Goal: Information Seeking & Learning: Learn about a topic

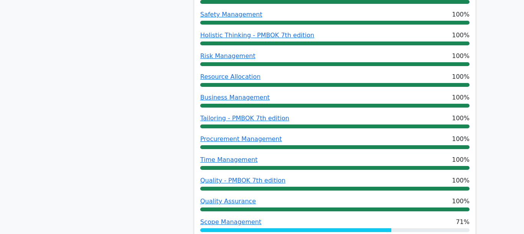
scroll to position [612, 0]
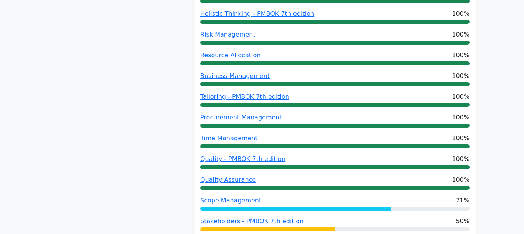
click at [238, 196] on span "Scope Management" at bounding box center [230, 200] width 61 height 9
click at [238, 196] on link "Scope Management" at bounding box center [230, 199] width 61 height 7
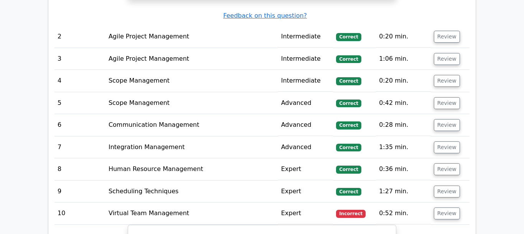
scroll to position [1704, 0]
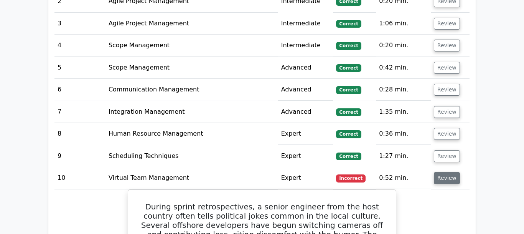
click at [455, 172] on button "Review" at bounding box center [447, 178] width 26 height 12
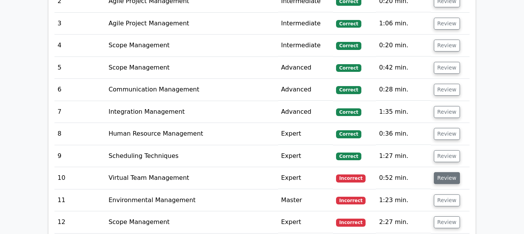
click at [450, 172] on button "Review" at bounding box center [447, 178] width 26 height 12
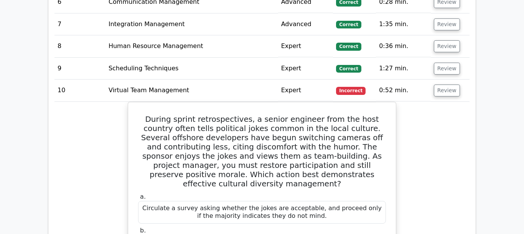
scroll to position [1740, 0]
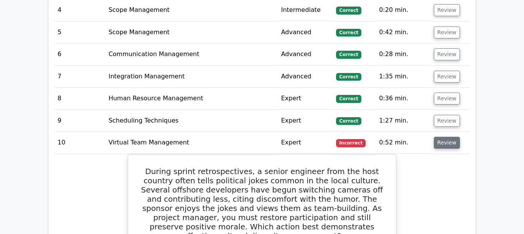
click at [447, 137] on button "Review" at bounding box center [447, 143] width 26 height 12
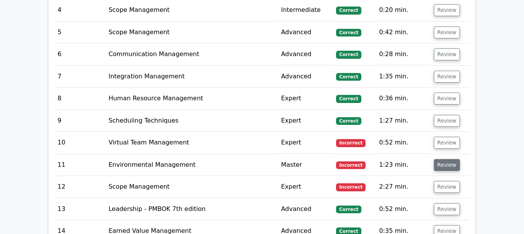
click at [445, 159] on button "Review" at bounding box center [447, 165] width 26 height 12
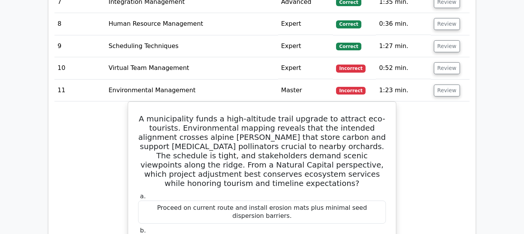
scroll to position [1818, 0]
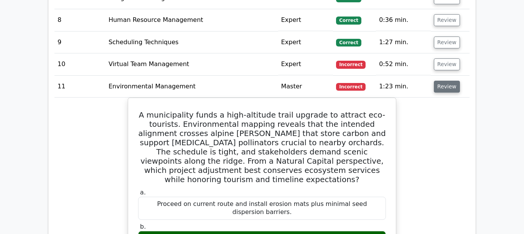
click at [451, 81] on button "Review" at bounding box center [447, 87] width 26 height 12
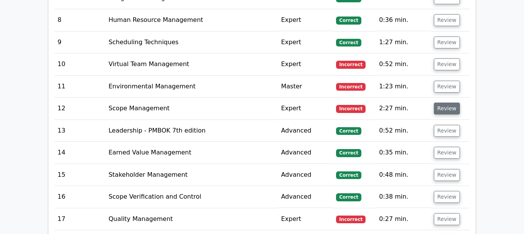
click at [452, 102] on button "Review" at bounding box center [447, 108] width 26 height 12
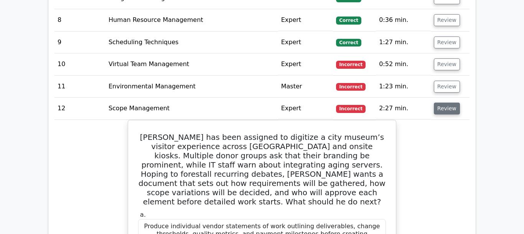
click at [447, 102] on button "Review" at bounding box center [447, 108] width 26 height 12
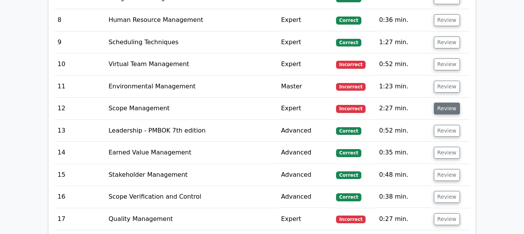
click at [447, 102] on button "Review" at bounding box center [447, 108] width 26 height 12
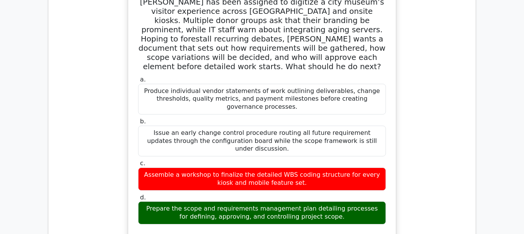
scroll to position [1734, 0]
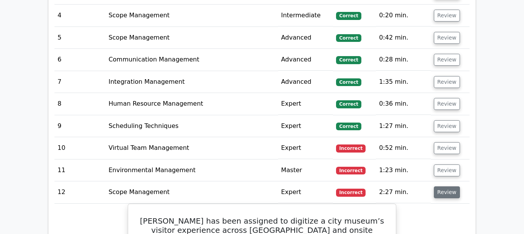
click at [446, 186] on button "Review" at bounding box center [447, 192] width 26 height 12
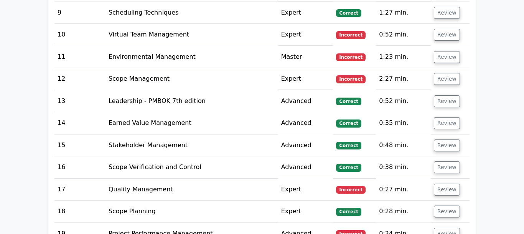
scroll to position [1852, 0]
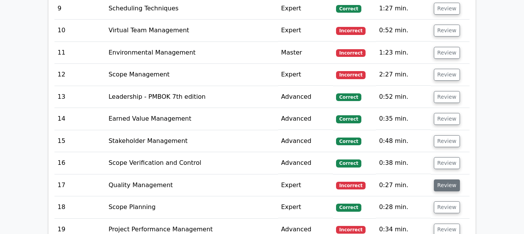
click at [447, 179] on button "Review" at bounding box center [447, 185] width 26 height 12
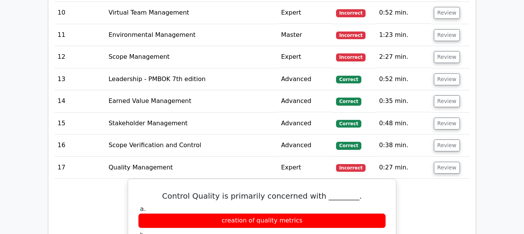
scroll to position [1891, 0]
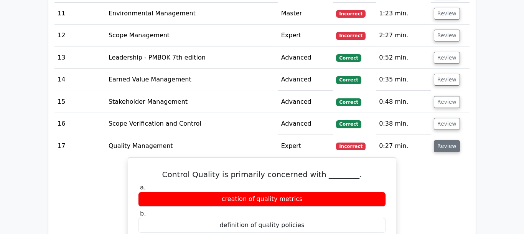
click at [444, 140] on button "Review" at bounding box center [447, 146] width 26 height 12
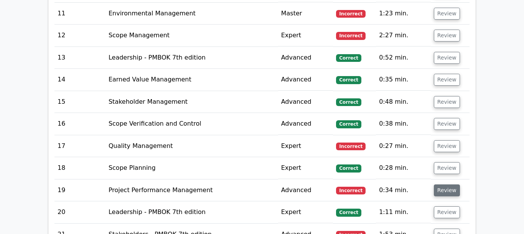
click at [447, 184] on button "Review" at bounding box center [447, 190] width 26 height 12
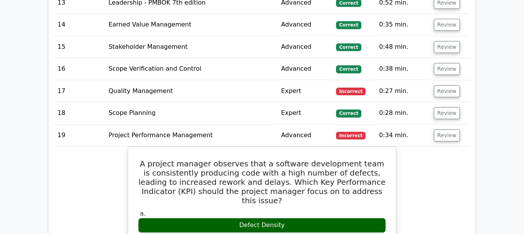
scroll to position [1936, 0]
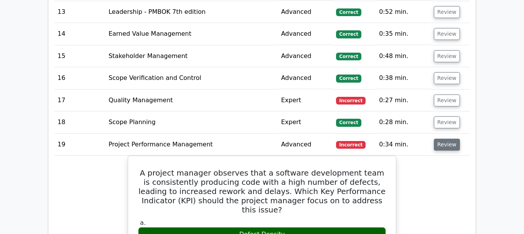
click at [442, 138] on button "Review" at bounding box center [447, 144] width 26 height 12
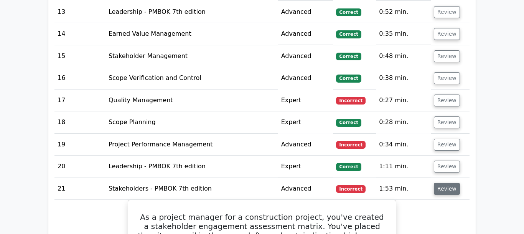
click at [444, 183] on button "Review" at bounding box center [447, 189] width 26 height 12
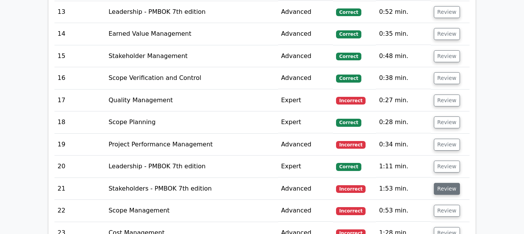
click at [444, 183] on button "Review" at bounding box center [447, 189] width 26 height 12
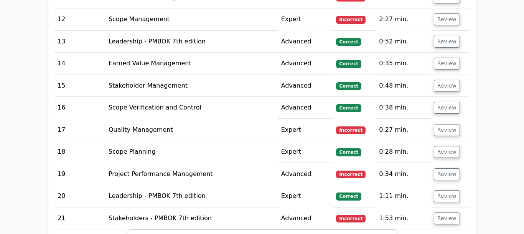
scroll to position [1911, 0]
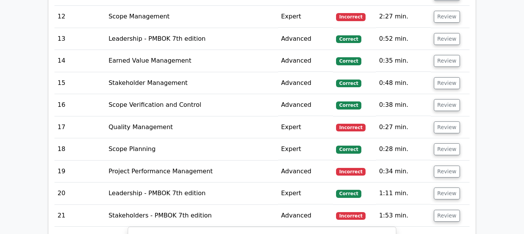
drag, startPoint x: 523, startPoint y: 230, endPoint x: 434, endPoint y: 150, distance: 120.0
click at [434, 209] on button "Review" at bounding box center [447, 215] width 26 height 12
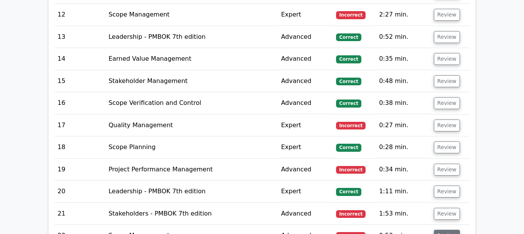
click at [450, 229] on button "Review" at bounding box center [447, 235] width 26 height 12
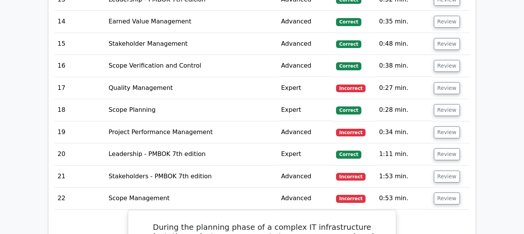
scroll to position [1970, 0]
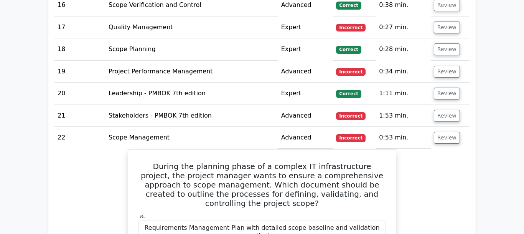
scroll to position [1990, 0]
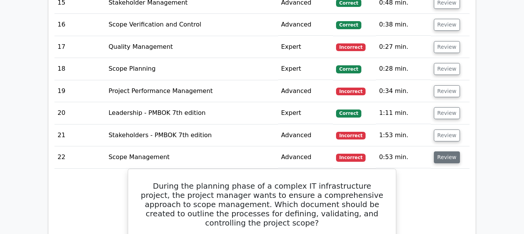
click at [439, 151] on button "Review" at bounding box center [447, 157] width 26 height 12
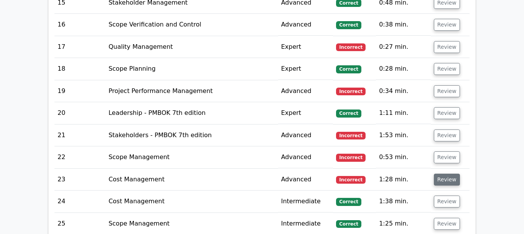
click at [447, 173] on button "Review" at bounding box center [447, 179] width 26 height 12
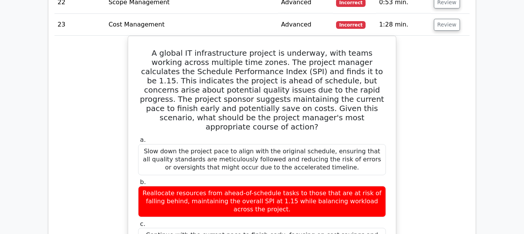
scroll to position [1926, 0]
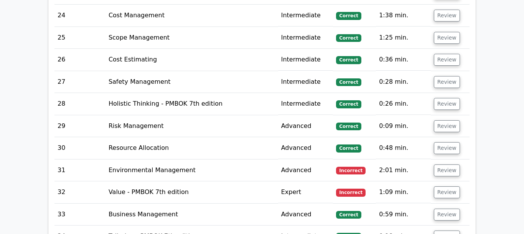
scroll to position [2180, 0]
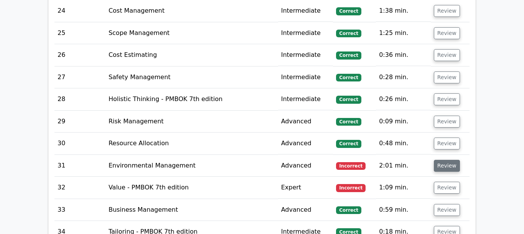
click at [447, 160] on button "Review" at bounding box center [447, 166] width 26 height 12
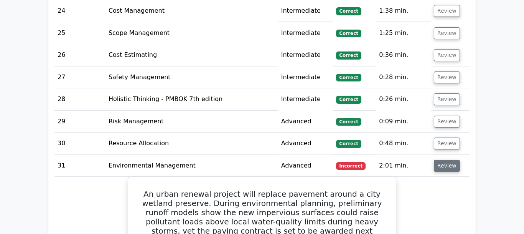
click at [440, 160] on button "Review" at bounding box center [447, 166] width 26 height 12
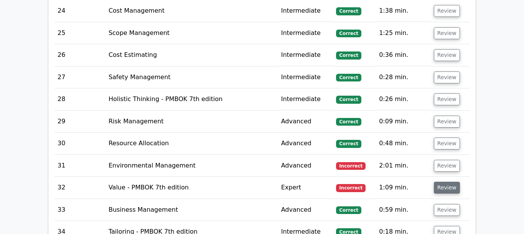
click at [441, 181] on button "Review" at bounding box center [447, 187] width 26 height 12
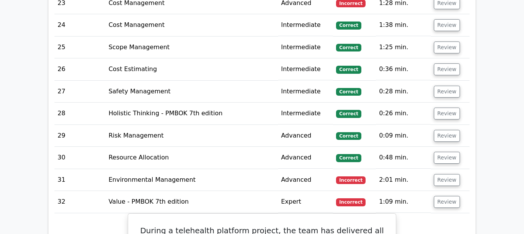
scroll to position [2116, 0]
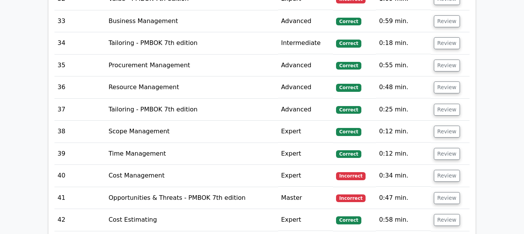
scroll to position [2390, 0]
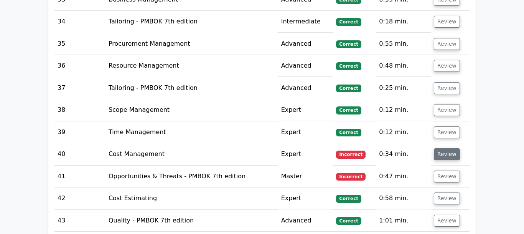
click at [441, 148] on button "Review" at bounding box center [447, 154] width 26 height 12
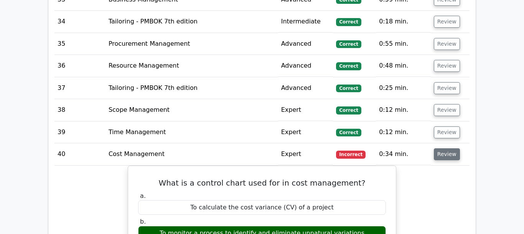
click at [441, 148] on button "Review" at bounding box center [447, 154] width 26 height 12
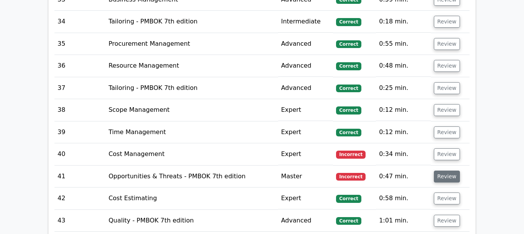
click at [442, 170] on button "Review" at bounding box center [447, 176] width 26 height 12
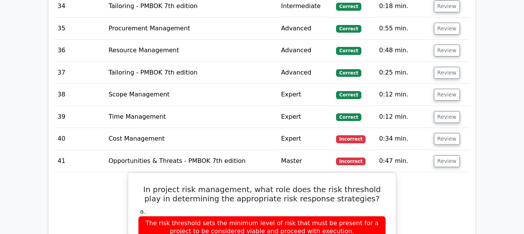
scroll to position [2409, 0]
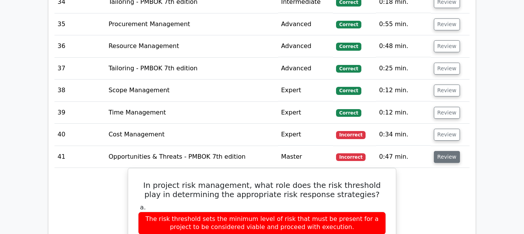
click at [446, 151] on button "Review" at bounding box center [447, 157] width 26 height 12
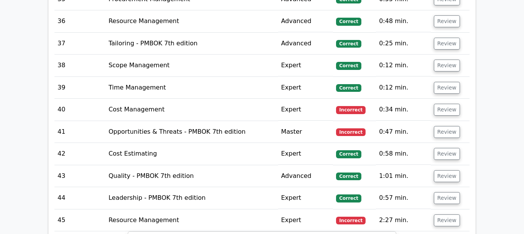
scroll to position [2384, 0]
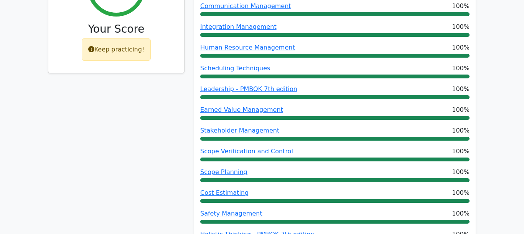
scroll to position [340, 0]
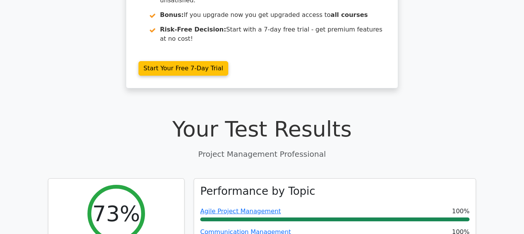
scroll to position [220, 0]
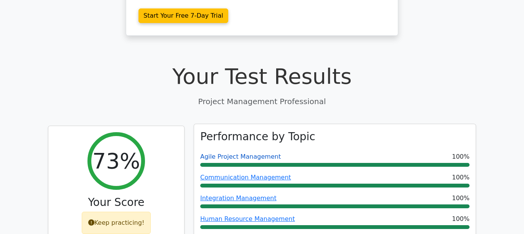
click at [238, 153] on link "Agile Project Management" at bounding box center [240, 156] width 81 height 7
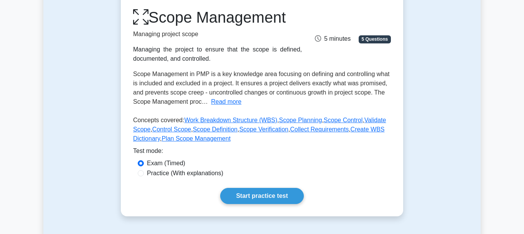
scroll to position [104, 0]
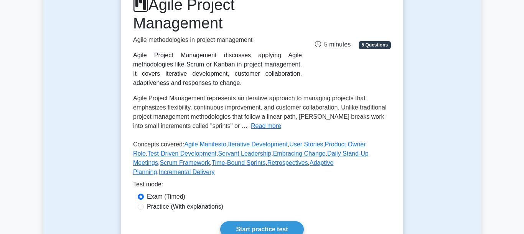
scroll to position [117, 0]
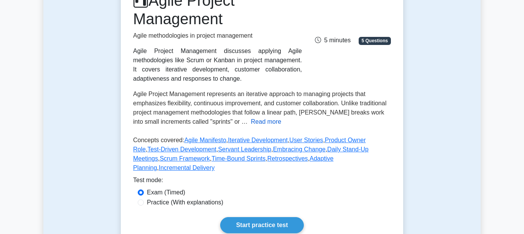
click at [251, 123] on button "Read more" at bounding box center [266, 121] width 30 height 9
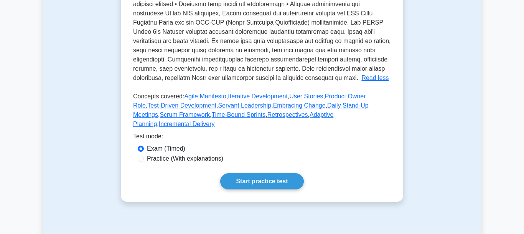
scroll to position [339, 0]
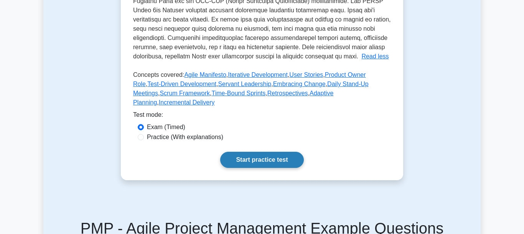
click at [283, 151] on link "Start practice test" at bounding box center [261, 159] width 83 height 16
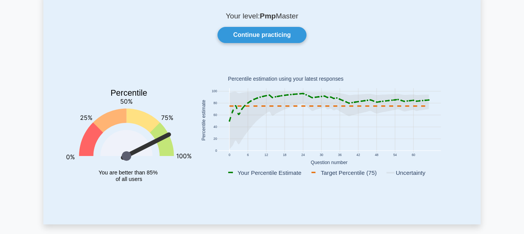
scroll to position [72, 0]
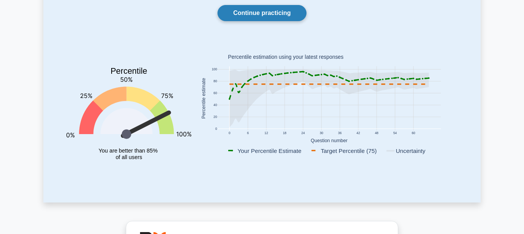
click at [288, 12] on link "Continue practicing" at bounding box center [261, 13] width 89 height 16
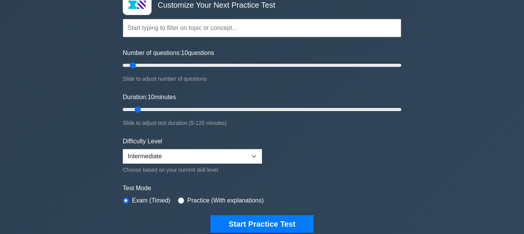
scroll to position [65, 0]
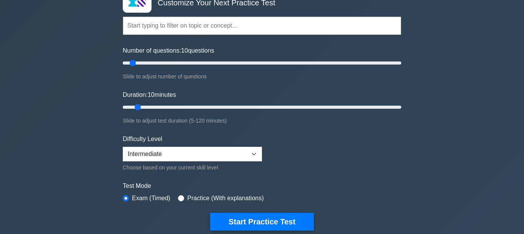
drag, startPoint x: 522, startPoint y: 230, endPoint x: 252, endPoint y: 150, distance: 281.4
click at [123, 146] on select "Beginner Intermediate Expert" at bounding box center [192, 153] width 139 height 15
select select "expert"
click option "Expert" at bounding box center [0, 0] width 0 height 0
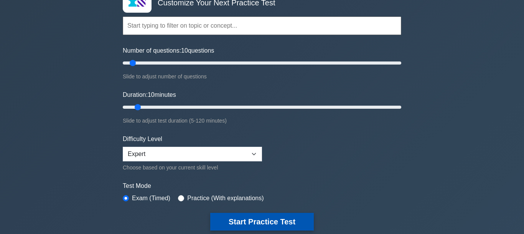
click at [275, 220] on button "Start Practice Test" at bounding box center [262, 221] width 104 height 18
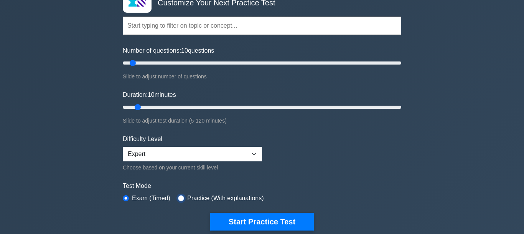
click at [181, 197] on input "radio" at bounding box center [181, 198] width 6 height 6
radio input "true"
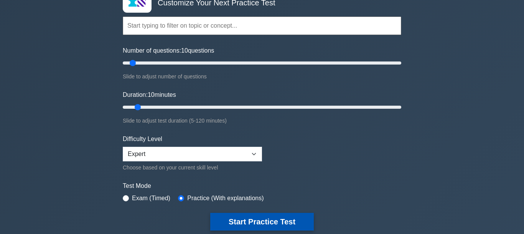
click at [253, 219] on button "Start Practice Test" at bounding box center [262, 221] width 104 height 18
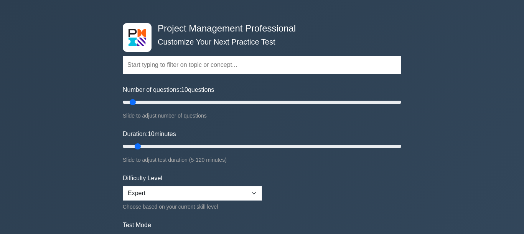
scroll to position [0, 0]
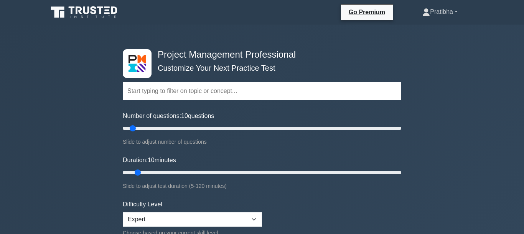
click at [462, 10] on link "Pratibha" at bounding box center [440, 11] width 72 height 15
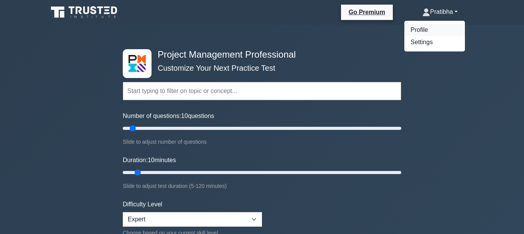
click at [417, 28] on link "Profile" at bounding box center [434, 30] width 61 height 12
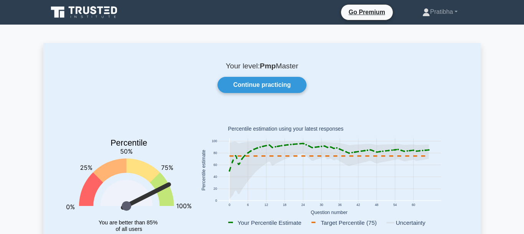
scroll to position [71, 0]
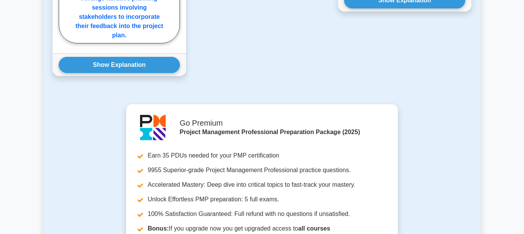
scroll to position [989, 0]
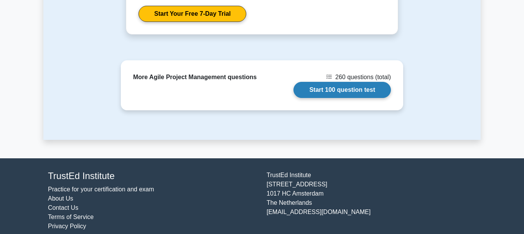
click at [355, 82] on link "Start 100 question test" at bounding box center [341, 90] width 97 height 16
